Goal: Task Accomplishment & Management: Manage account settings

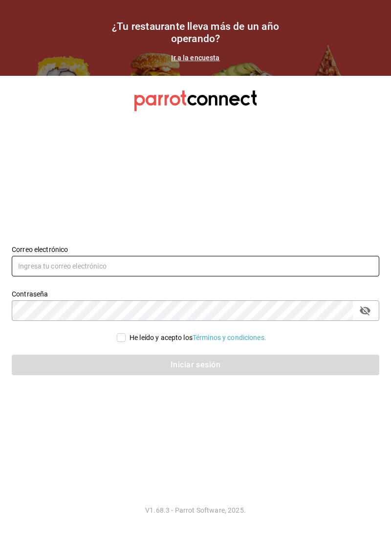
click at [137, 276] on input "text" at bounding box center [196, 266] width 368 height 21
click at [146, 276] on input "text" at bounding box center [196, 266] width 368 height 21
type input "[EMAIL_ADDRESS][DOMAIN_NAME]"
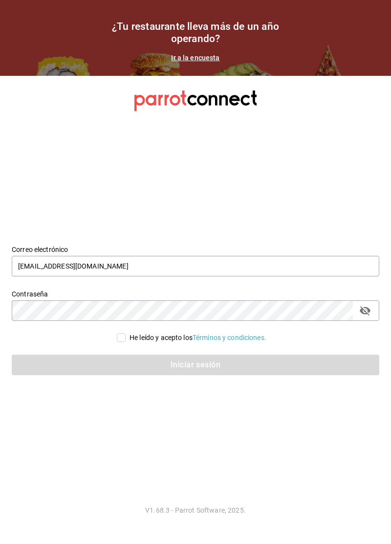
click at [122, 366] on div "Iniciar sesión" at bounding box center [190, 359] width 380 height 32
click at [148, 375] on div "Iniciar sesión" at bounding box center [196, 365] width 368 height 21
click at [117, 342] on input "He leído y acepto los Términos y condiciones." at bounding box center [121, 337] width 9 height 9
checkbox input "true"
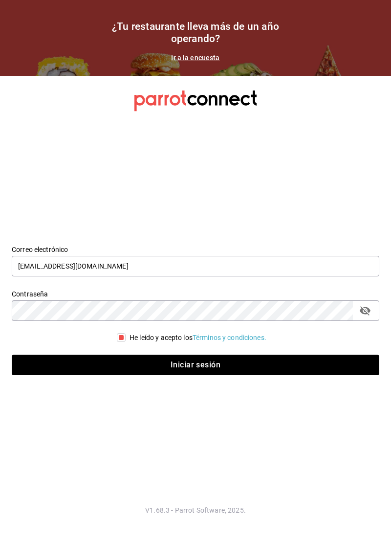
click at [145, 375] on button "Iniciar sesión" at bounding box center [196, 365] width 368 height 21
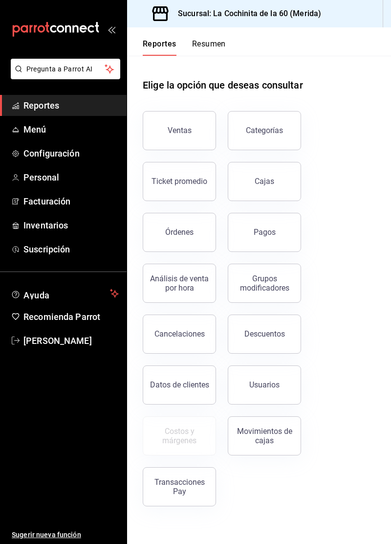
click at [190, 135] on button "Ventas" at bounding box center [179, 130] width 73 height 39
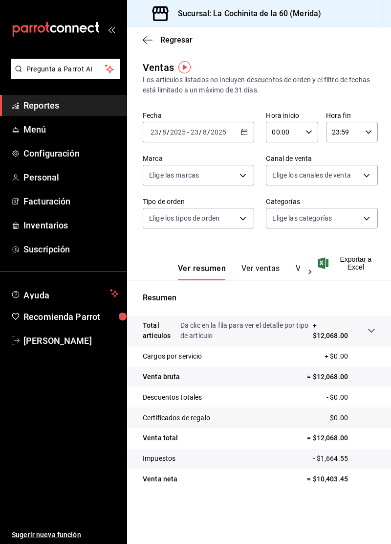
click at [20, 145] on link "Configuración" at bounding box center [63, 153] width 127 height 21
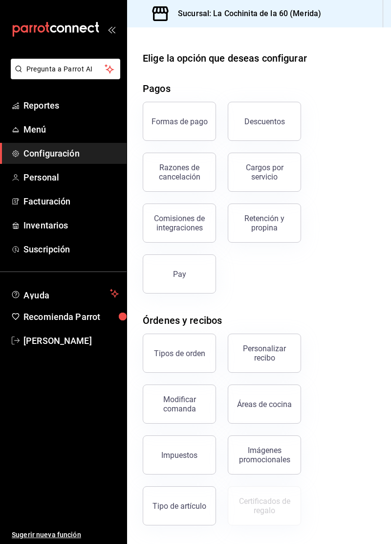
click at [174, 171] on div "Razones de cancelación" at bounding box center [179, 172] width 61 height 19
